Goal: Navigation & Orientation: Find specific page/section

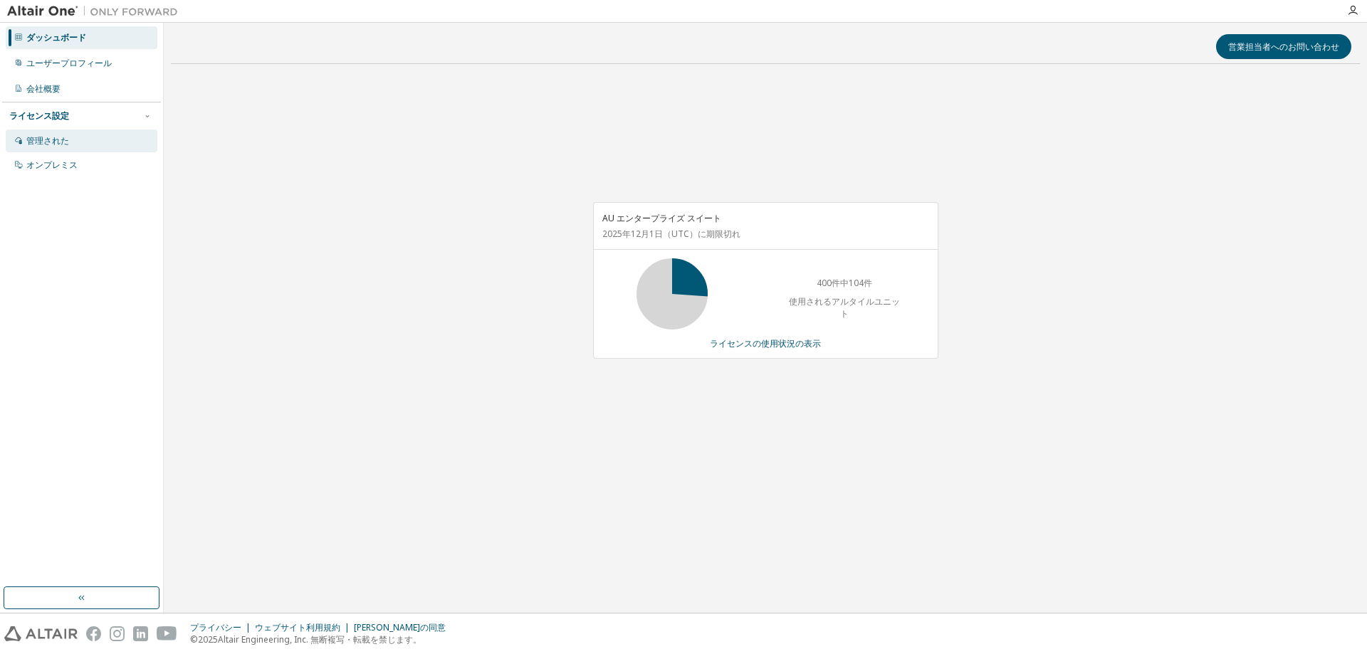
click at [54, 150] on div "管理された" at bounding box center [82, 141] width 152 height 23
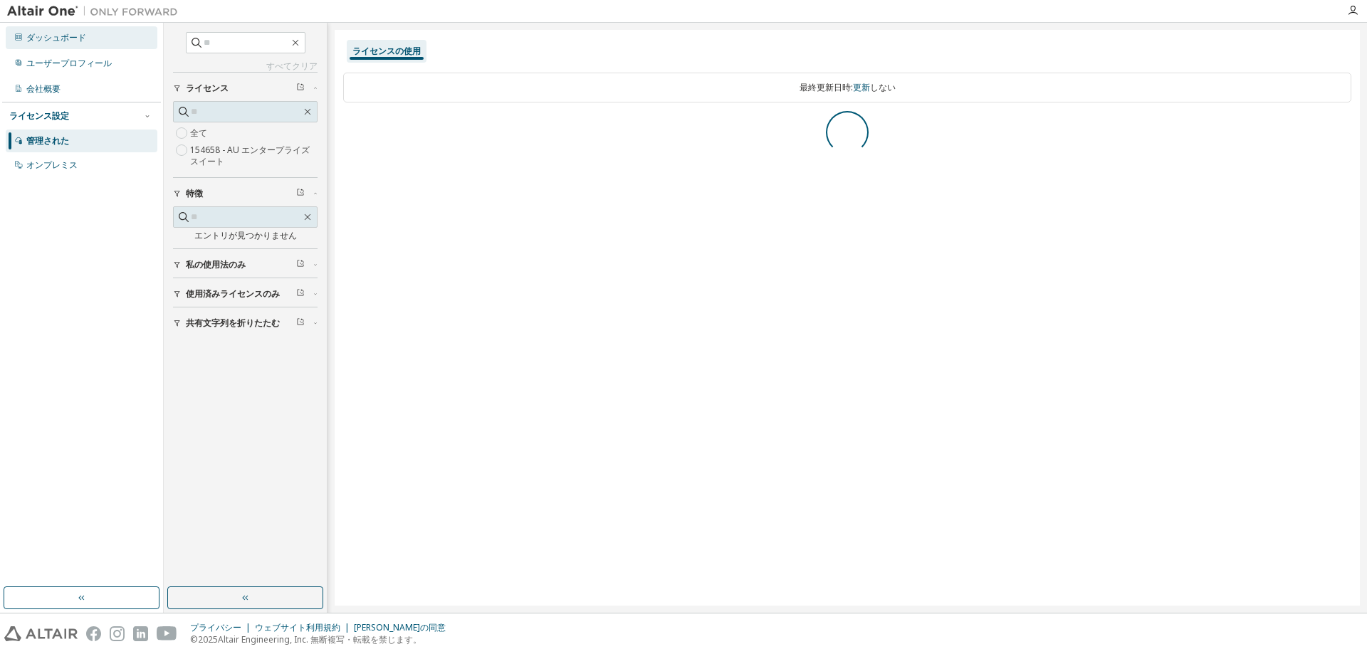
click at [94, 38] on div "ダッシュボード" at bounding box center [82, 37] width 152 height 23
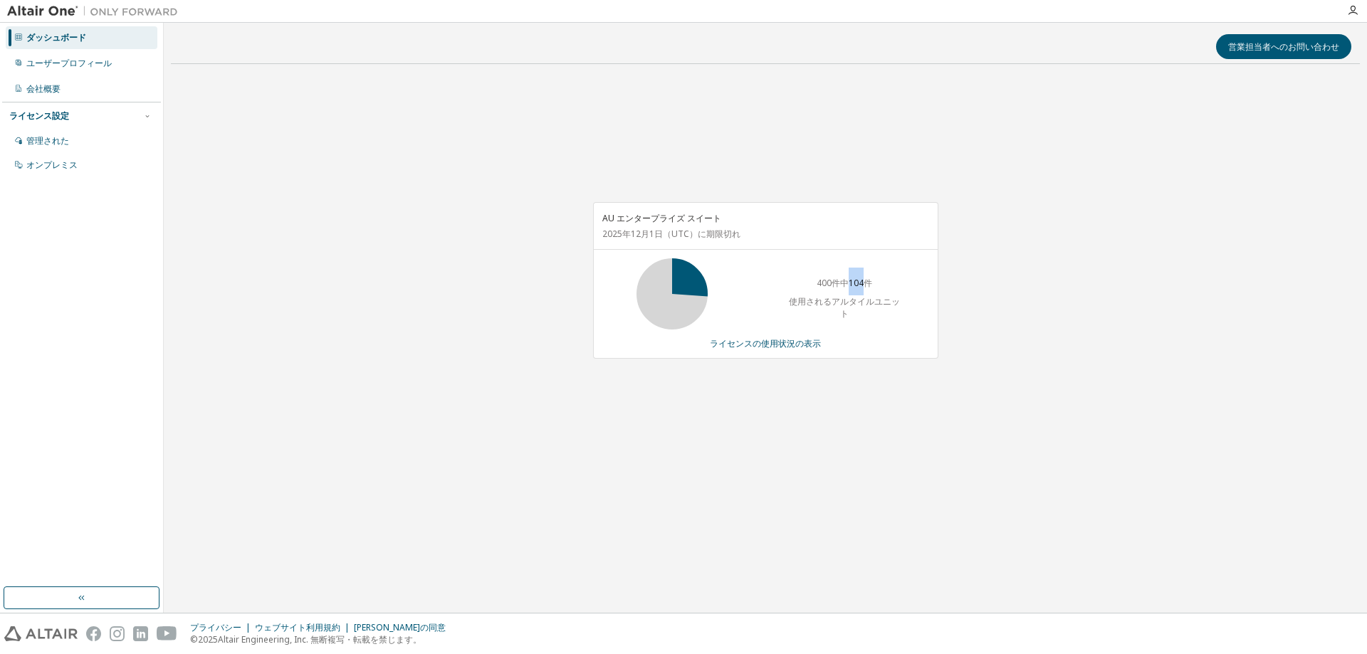
drag, startPoint x: 850, startPoint y: 281, endPoint x: 867, endPoint y: 283, distance: 17.9
click at [867, 283] on font "400件中104件" at bounding box center [845, 283] width 56 height 12
click at [868, 283] on font "400件中104件" at bounding box center [845, 283] width 56 height 12
drag, startPoint x: 852, startPoint y: 283, endPoint x: 865, endPoint y: 283, distance: 12.8
click at [865, 283] on font "400件中104件" at bounding box center [845, 283] width 56 height 12
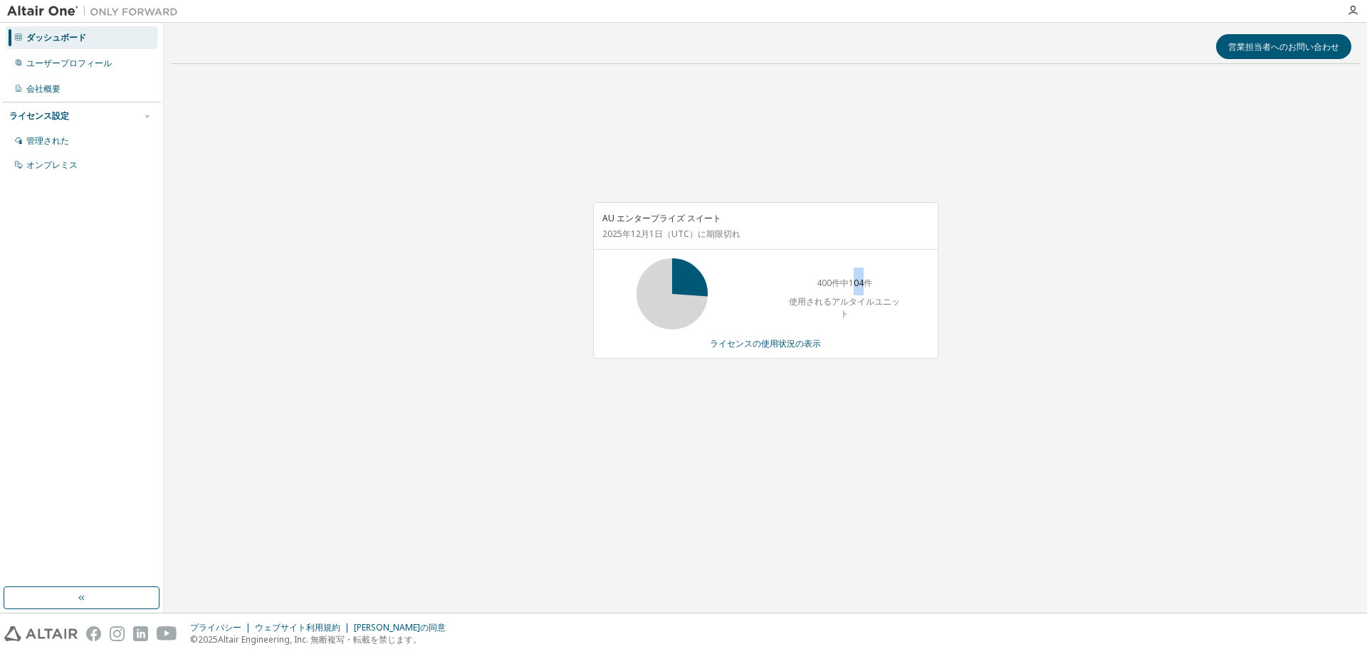
click at [865, 283] on font "400件中104件" at bounding box center [845, 283] width 56 height 12
